Goal: Task Accomplishment & Management: Manage account settings

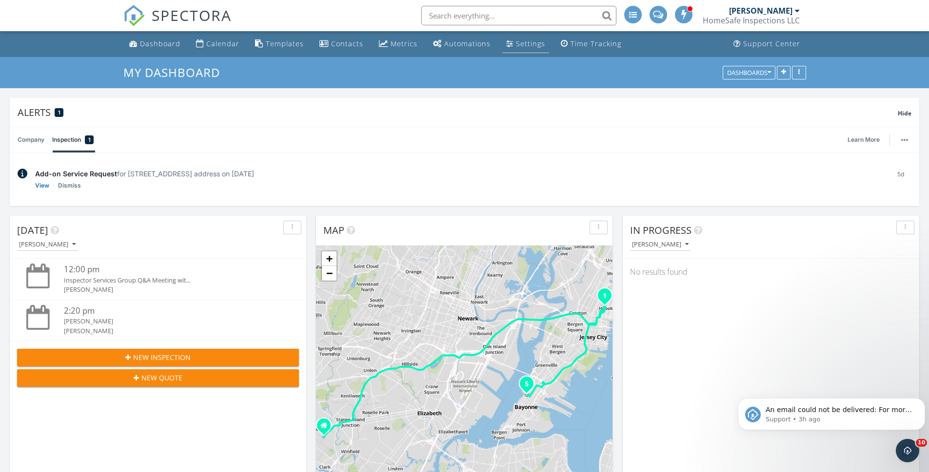
click at [520, 46] on div "Settings" at bounding box center [530, 43] width 29 height 9
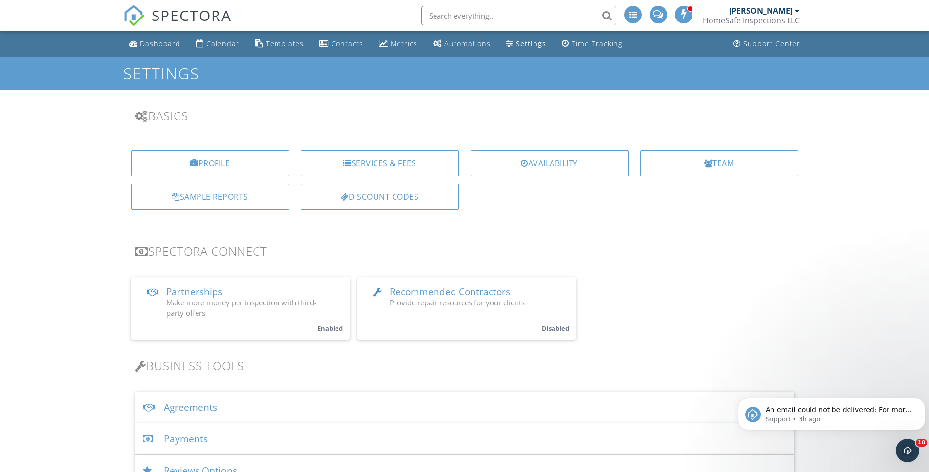
click at [162, 45] on div "Dashboard" at bounding box center [160, 43] width 40 height 9
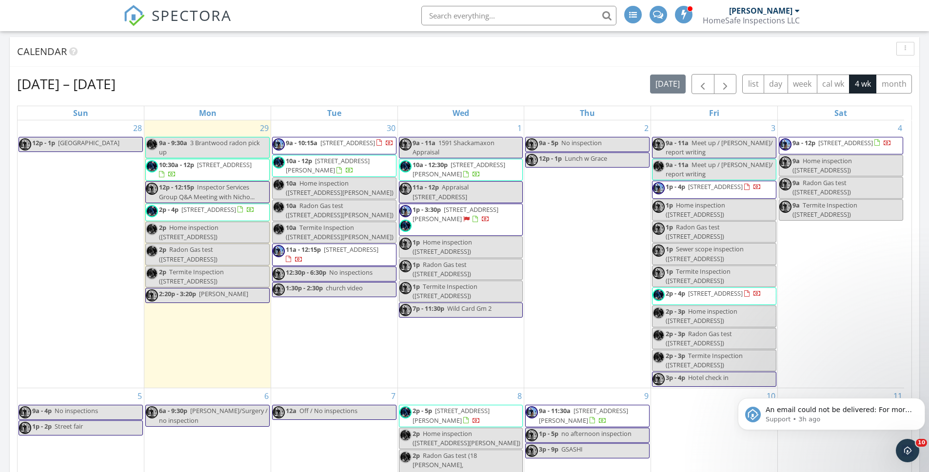
scroll to position [136, 0]
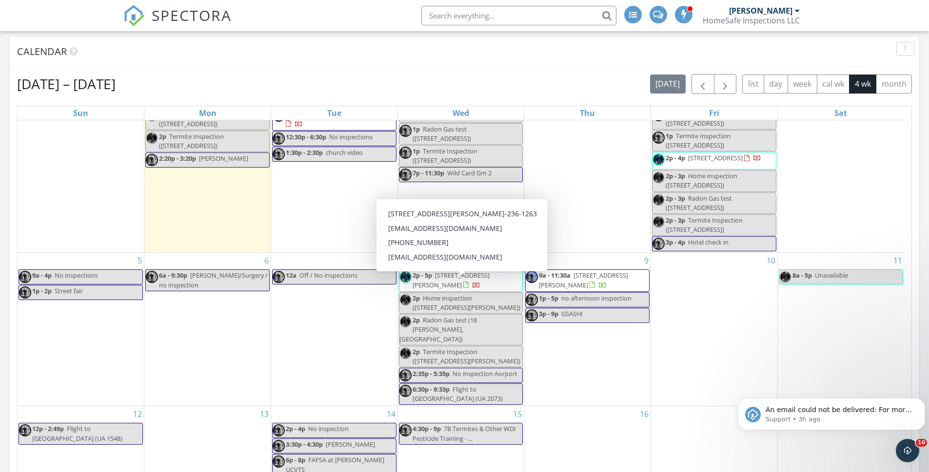
click at [462, 288] on span "[STREET_ADDRESS][PERSON_NAME]" at bounding box center [450, 280] width 77 height 18
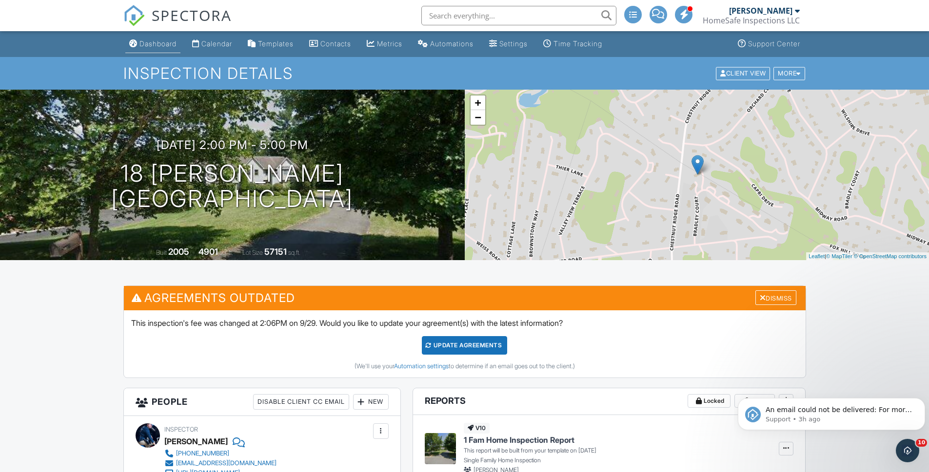
click at [158, 43] on div "Dashboard" at bounding box center [157, 43] width 37 height 8
